Goal: Transaction & Acquisition: Book appointment/travel/reservation

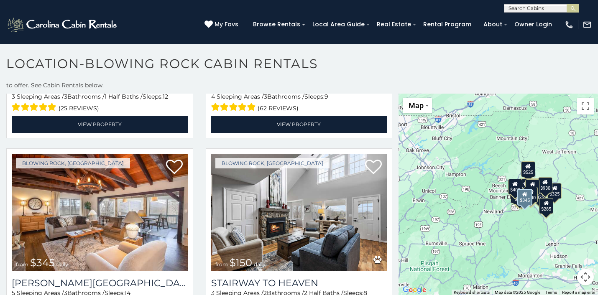
scroll to position [2131, 0]
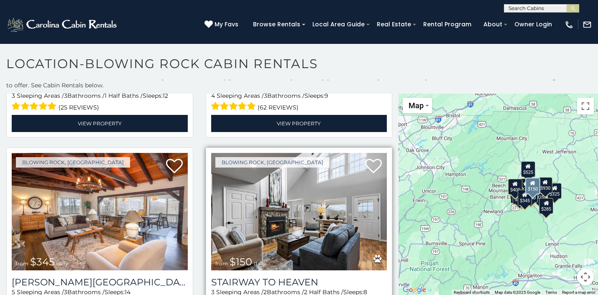
click at [255, 257] on div "from $150 daily" at bounding box center [240, 262] width 50 height 11
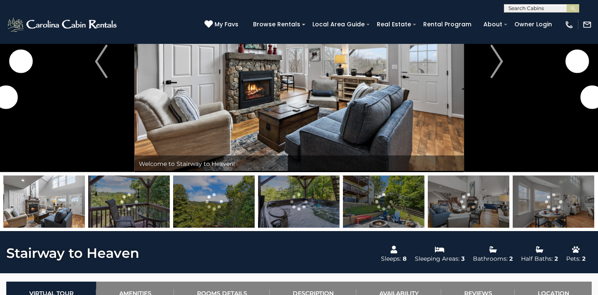
scroll to position [93, 0]
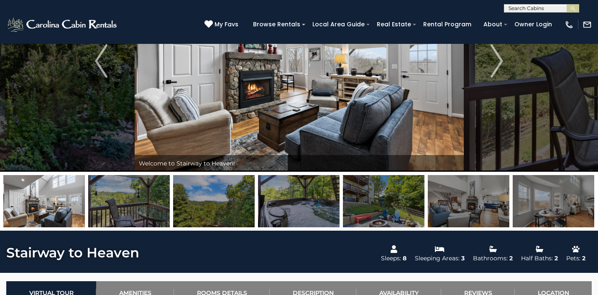
click at [59, 201] on img at bounding box center [44, 201] width 82 height 52
click at [136, 207] on img at bounding box center [129, 201] width 82 height 52
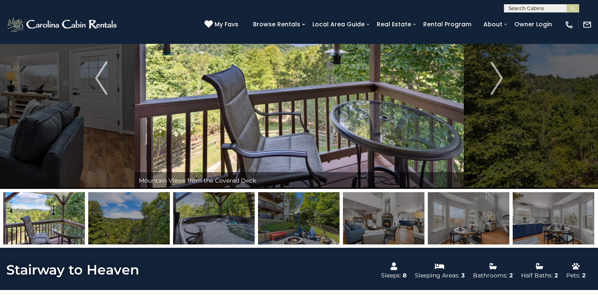
scroll to position [78, 0]
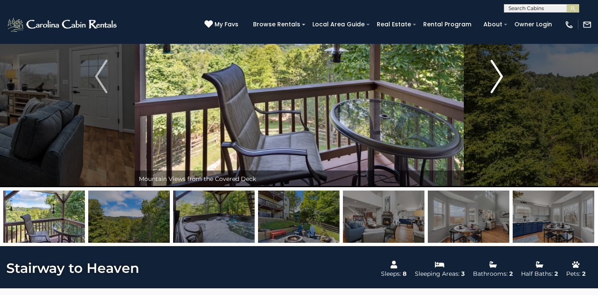
click at [500, 77] on img "Next" at bounding box center [496, 76] width 13 height 33
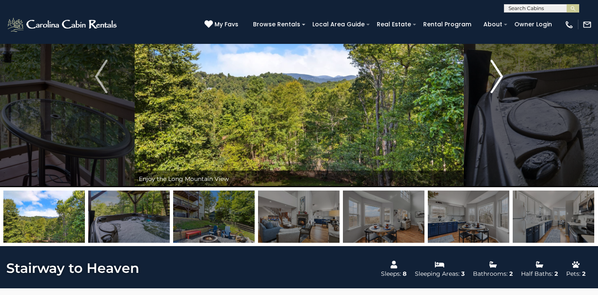
click at [500, 77] on img "Next" at bounding box center [496, 76] width 13 height 33
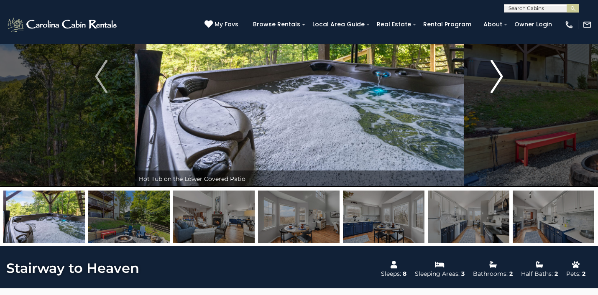
click at [500, 77] on img "Next" at bounding box center [496, 76] width 13 height 33
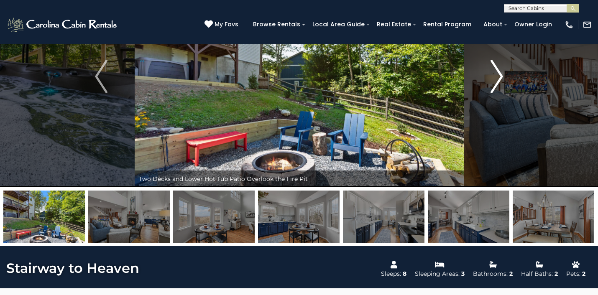
click at [498, 72] on img "Next" at bounding box center [496, 76] width 13 height 33
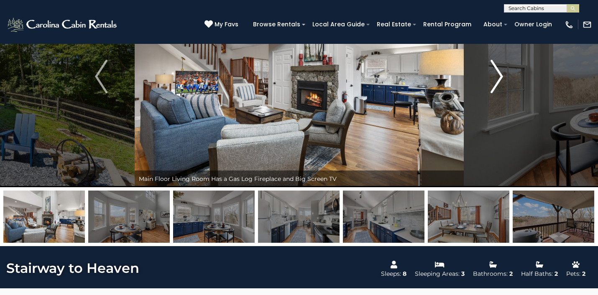
click at [498, 72] on img "Next" at bounding box center [496, 76] width 13 height 33
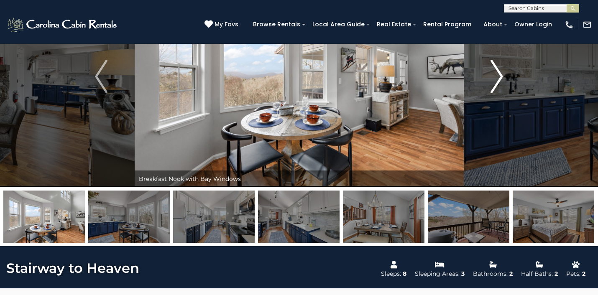
click at [499, 78] on img "Next" at bounding box center [496, 76] width 13 height 33
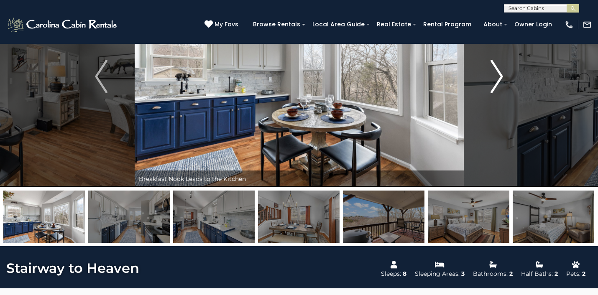
click at [499, 78] on img "Next" at bounding box center [496, 76] width 13 height 33
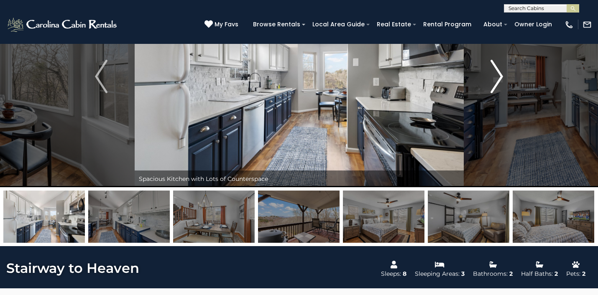
click at [497, 74] on img "Next" at bounding box center [496, 76] width 13 height 33
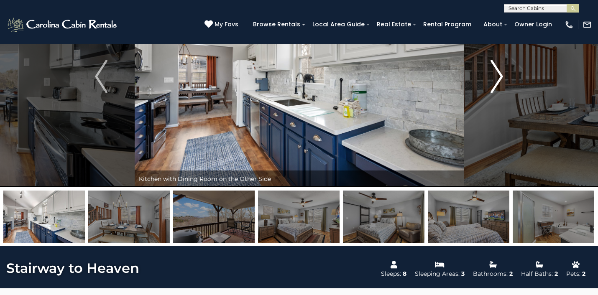
click at [497, 74] on img "Next" at bounding box center [496, 76] width 13 height 33
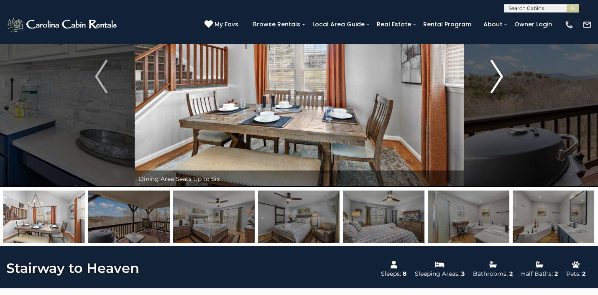
click at [497, 74] on img "Next" at bounding box center [496, 76] width 13 height 33
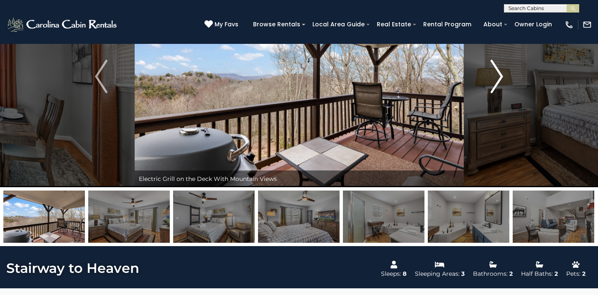
click at [497, 74] on img "Next" at bounding box center [496, 76] width 13 height 33
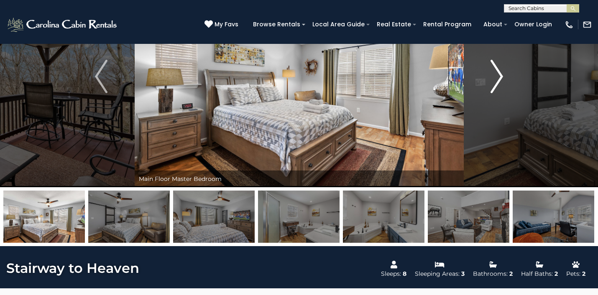
click at [497, 74] on img "Next" at bounding box center [496, 76] width 13 height 33
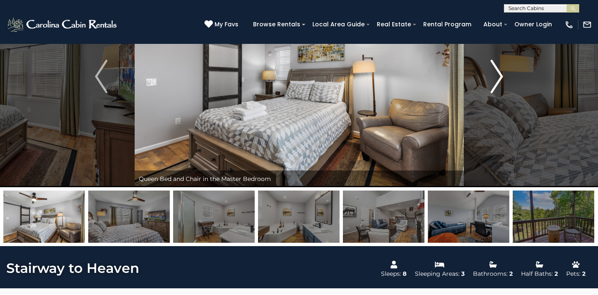
click at [497, 74] on img "Next" at bounding box center [496, 76] width 13 height 33
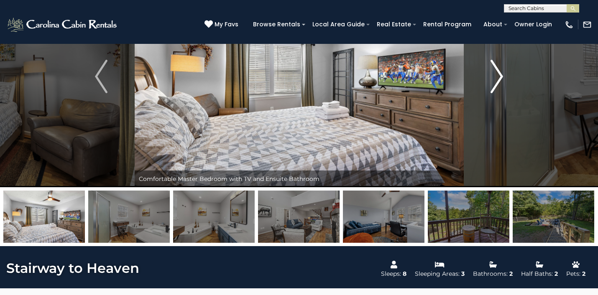
click at [497, 74] on img "Next" at bounding box center [496, 76] width 13 height 33
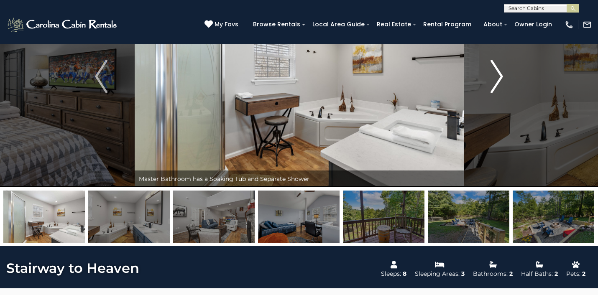
click at [497, 74] on img "Next" at bounding box center [496, 76] width 13 height 33
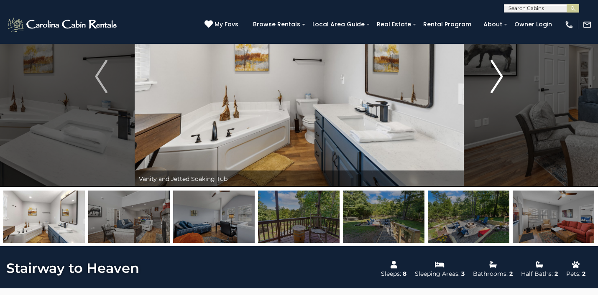
click at [497, 74] on img "Next" at bounding box center [496, 76] width 13 height 33
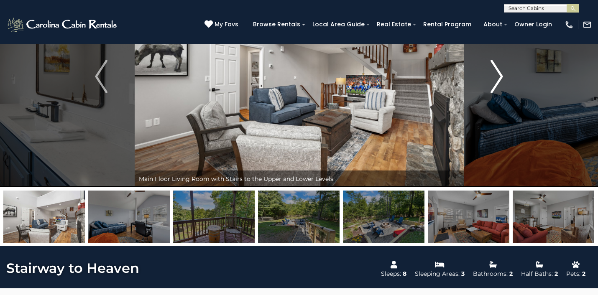
click at [497, 74] on img "Next" at bounding box center [496, 76] width 13 height 33
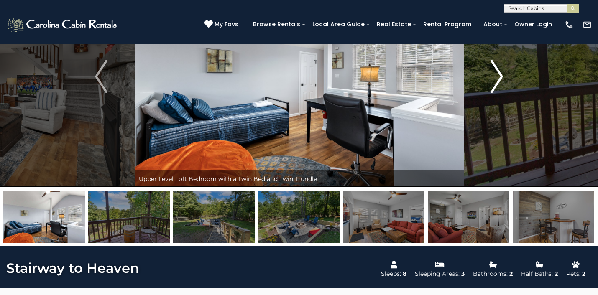
click at [500, 69] on img "Next" at bounding box center [496, 76] width 13 height 33
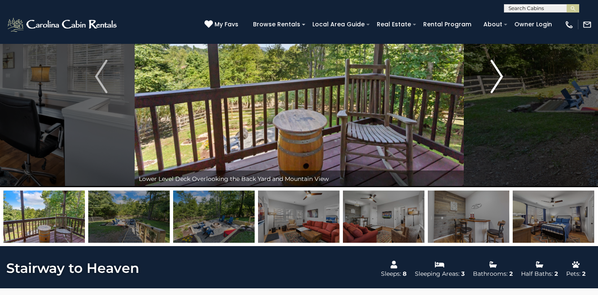
click at [500, 69] on img "Next" at bounding box center [496, 76] width 13 height 33
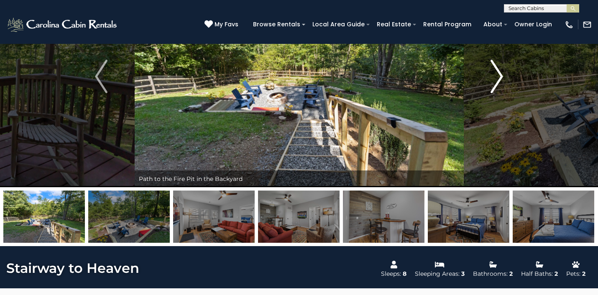
click at [500, 69] on img "Next" at bounding box center [496, 76] width 13 height 33
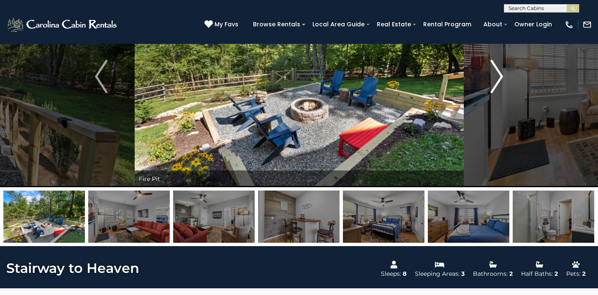
click at [500, 69] on img "Next" at bounding box center [496, 76] width 13 height 33
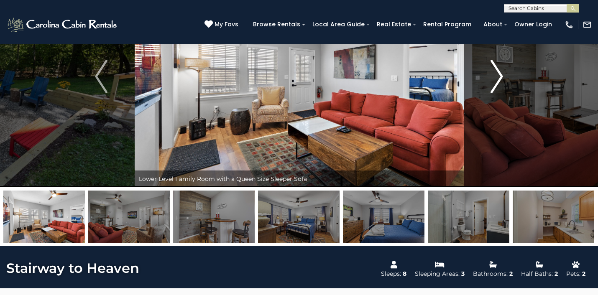
click at [499, 69] on img "Next" at bounding box center [496, 76] width 13 height 33
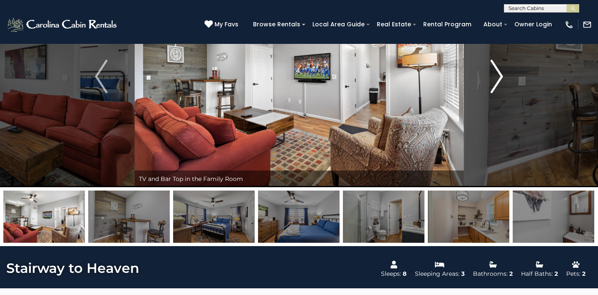
click at [499, 69] on img "Next" at bounding box center [496, 76] width 13 height 33
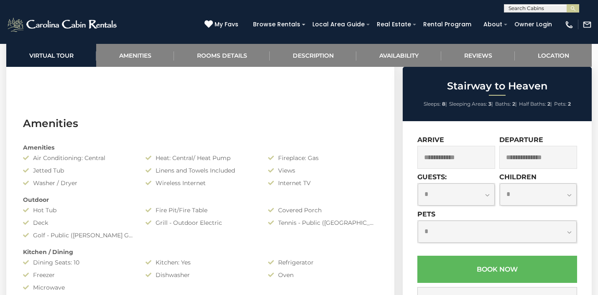
scroll to position [558, 0]
